Goal: Find specific page/section: Find specific page/section

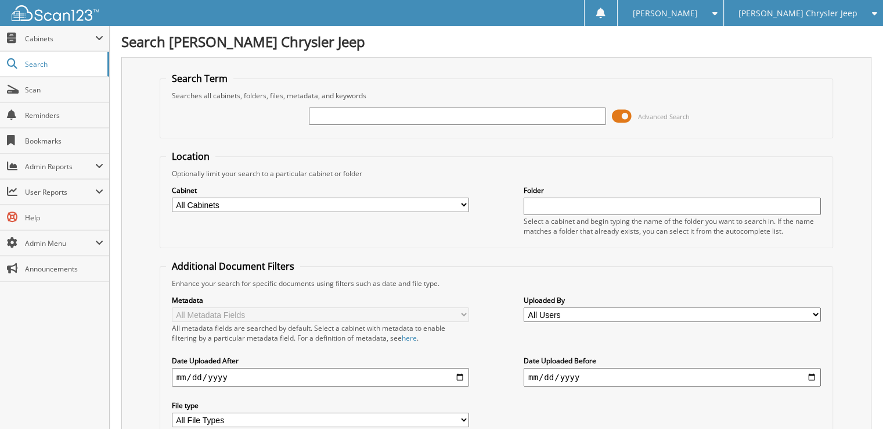
click at [330, 120] on input "text" at bounding box center [457, 115] width 297 height 17
type input "113584"
click at [698, 10] on span "[PERSON_NAME]" at bounding box center [665, 13] width 65 height 7
drag, startPoint x: 716, startPoint y: 53, endPoint x: 669, endPoint y: 46, distance: 47.7
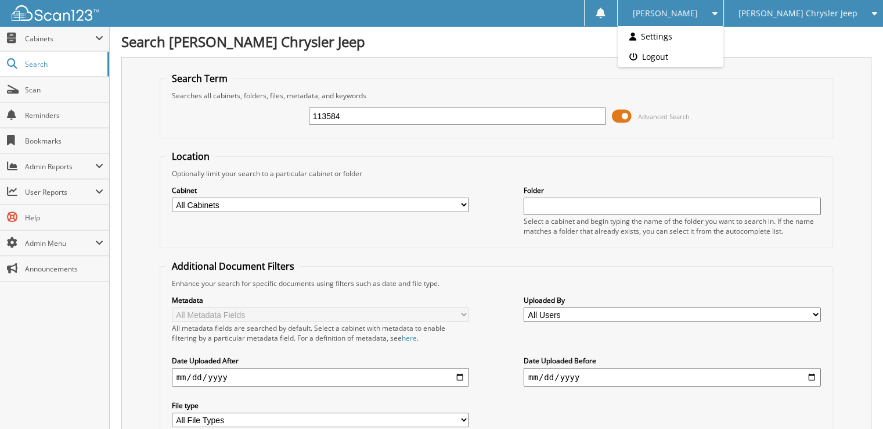
click at [716, 54] on link "Logout" at bounding box center [670, 56] width 105 height 20
